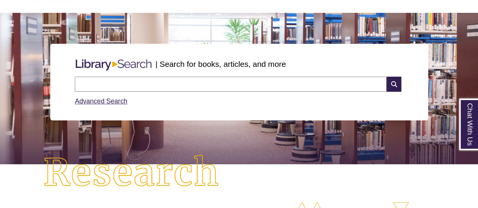
scroll to position [55, 0]
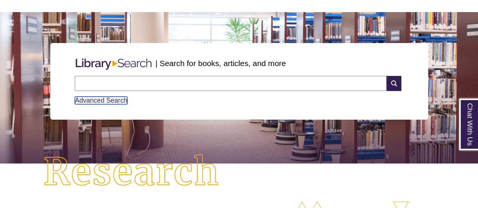
click at [98, 100] on link "Advanced Search" at bounding box center [101, 101] width 53 height 8
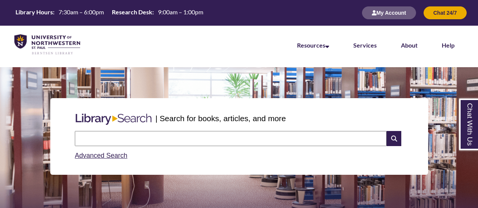
click at [138, 131] on input "text" at bounding box center [231, 138] width 312 height 15
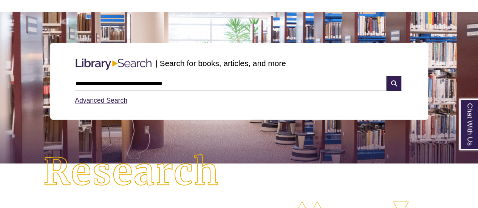
type input "**********"
